Goal: Task Accomplishment & Management: Use online tool/utility

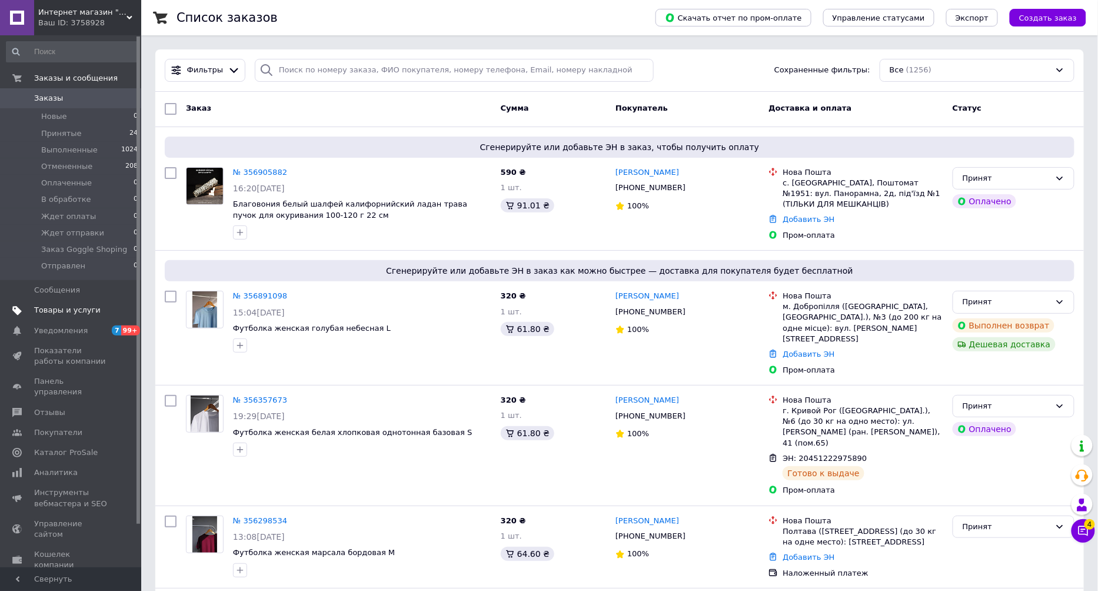
click at [81, 312] on span "Товары и услуги" at bounding box center [67, 310] width 66 height 11
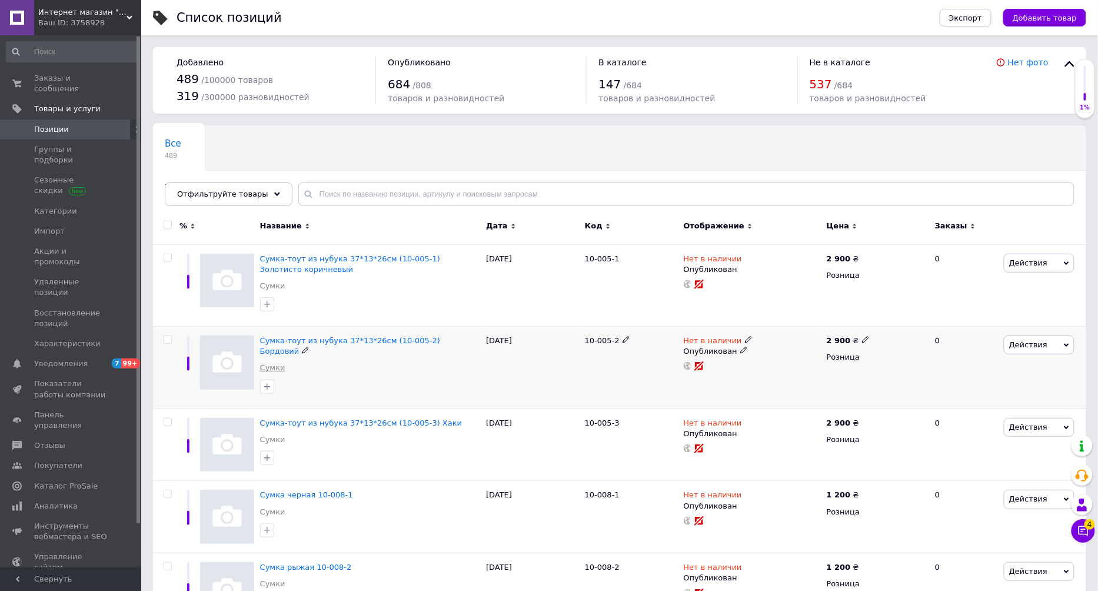
scroll to position [89, 0]
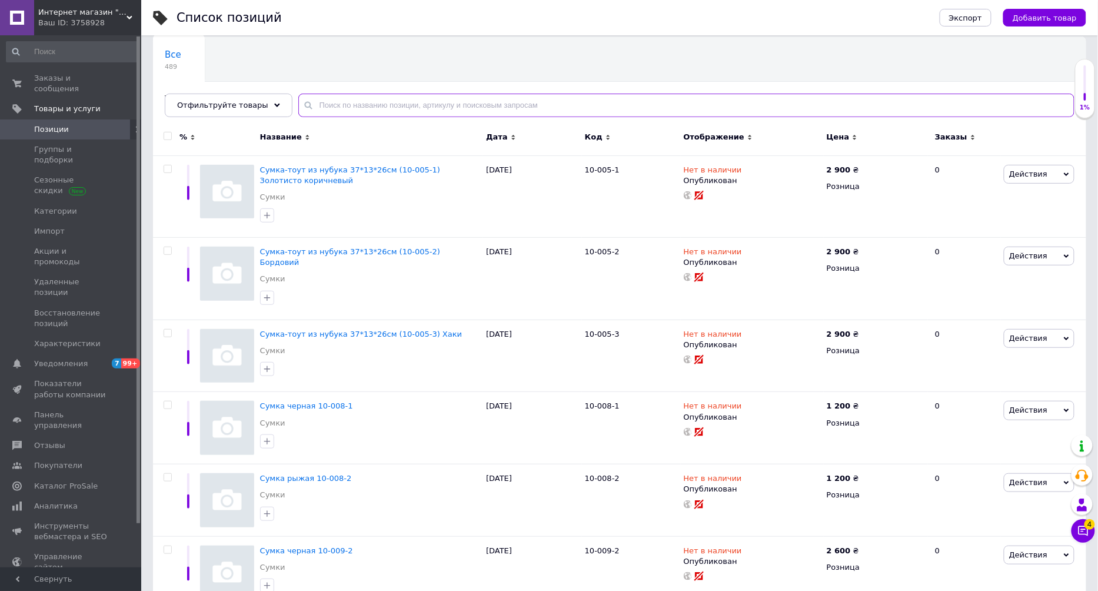
click at [331, 100] on input "text" at bounding box center [686, 106] width 776 height 24
type input "з"
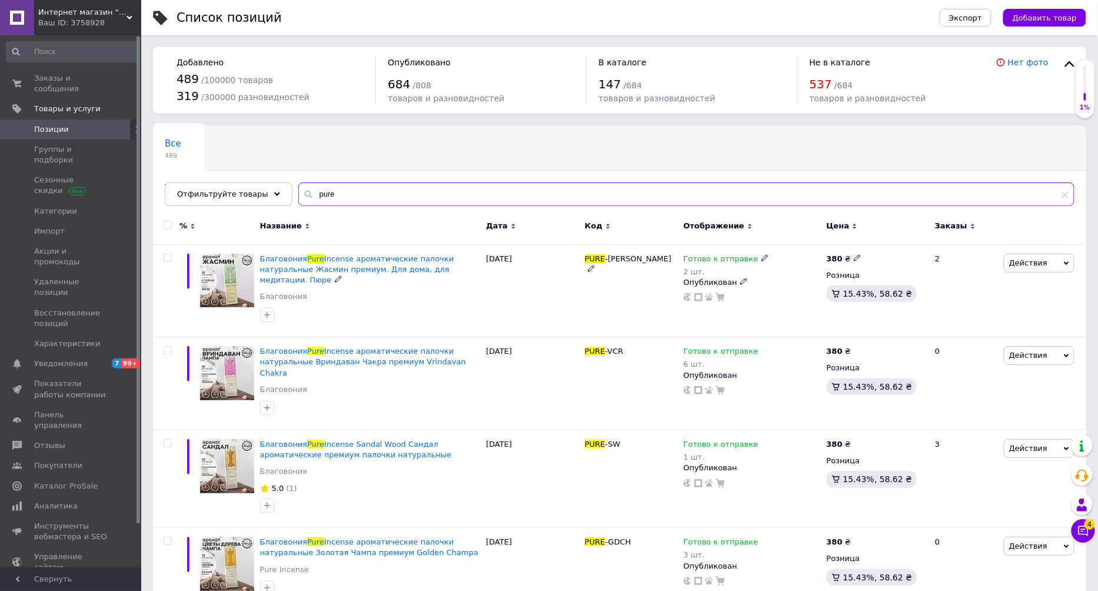
type input "pure"
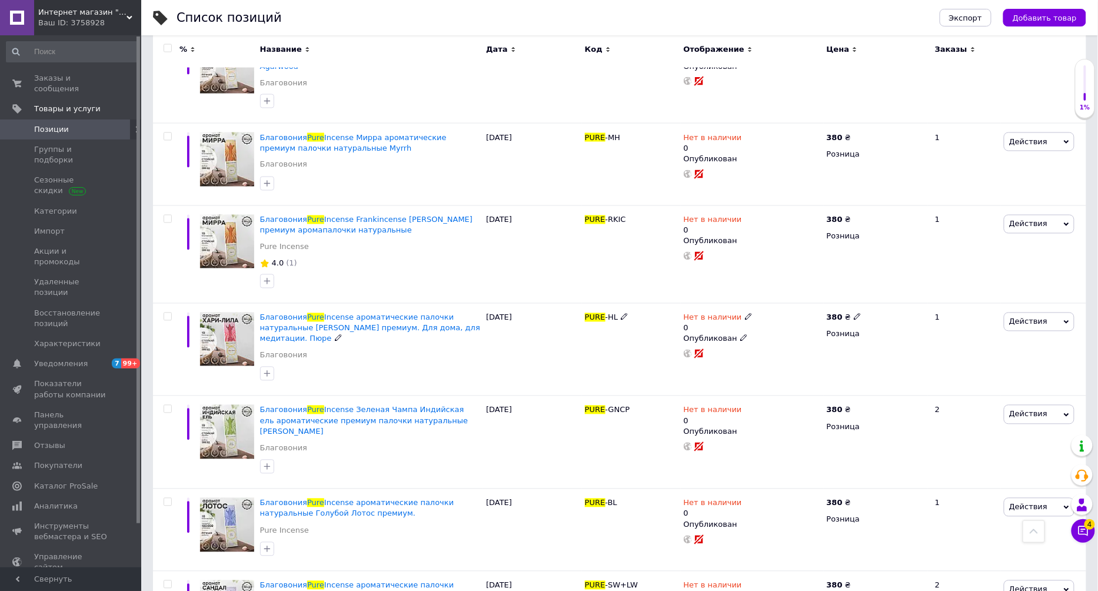
scroll to position [709, 0]
